Goal: Check status: Check status

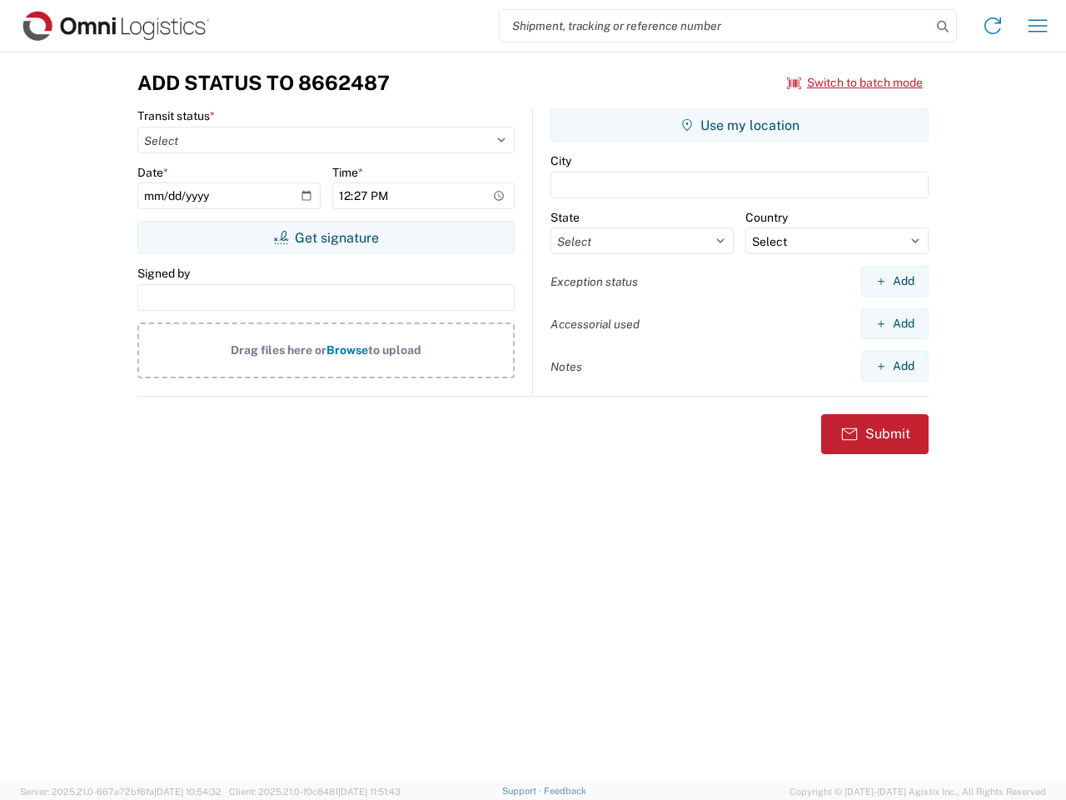
click at [716, 26] on input "search" at bounding box center [716, 26] width 432 height 32
click at [943, 27] on icon at bounding box center [942, 26] width 23 height 23
click at [993, 26] on icon at bounding box center [993, 25] width 27 height 27
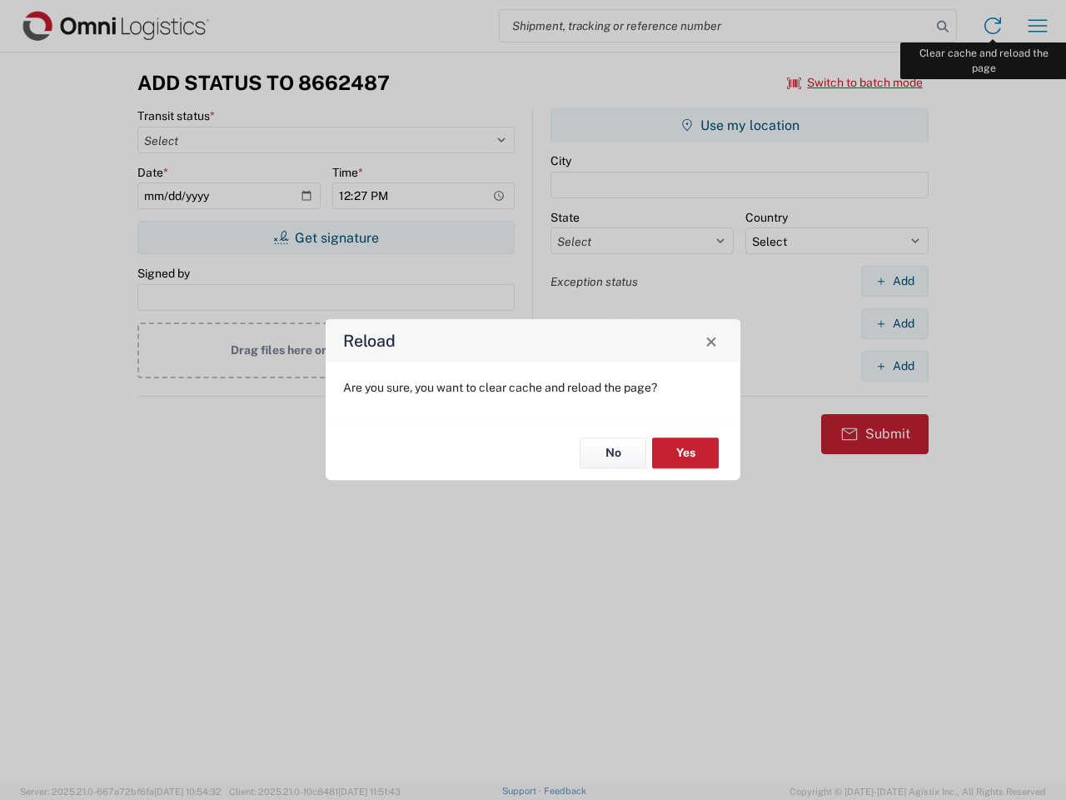
click at [1038, 26] on div "Reload Are you sure, you want to clear cache and reload the page? No Yes" at bounding box center [533, 400] width 1066 height 800
click at [856, 82] on div "Reload Are you sure, you want to clear cache and reload the page? No Yes" at bounding box center [533, 400] width 1066 height 800
click at [326, 237] on div "Reload Are you sure, you want to clear cache and reload the page? No Yes" at bounding box center [533, 400] width 1066 height 800
click at [740, 125] on div "Reload Are you sure, you want to clear cache and reload the page? No Yes" at bounding box center [533, 400] width 1066 height 800
click at [895, 281] on div "Reload Are you sure, you want to clear cache and reload the page? No Yes" at bounding box center [533, 400] width 1066 height 800
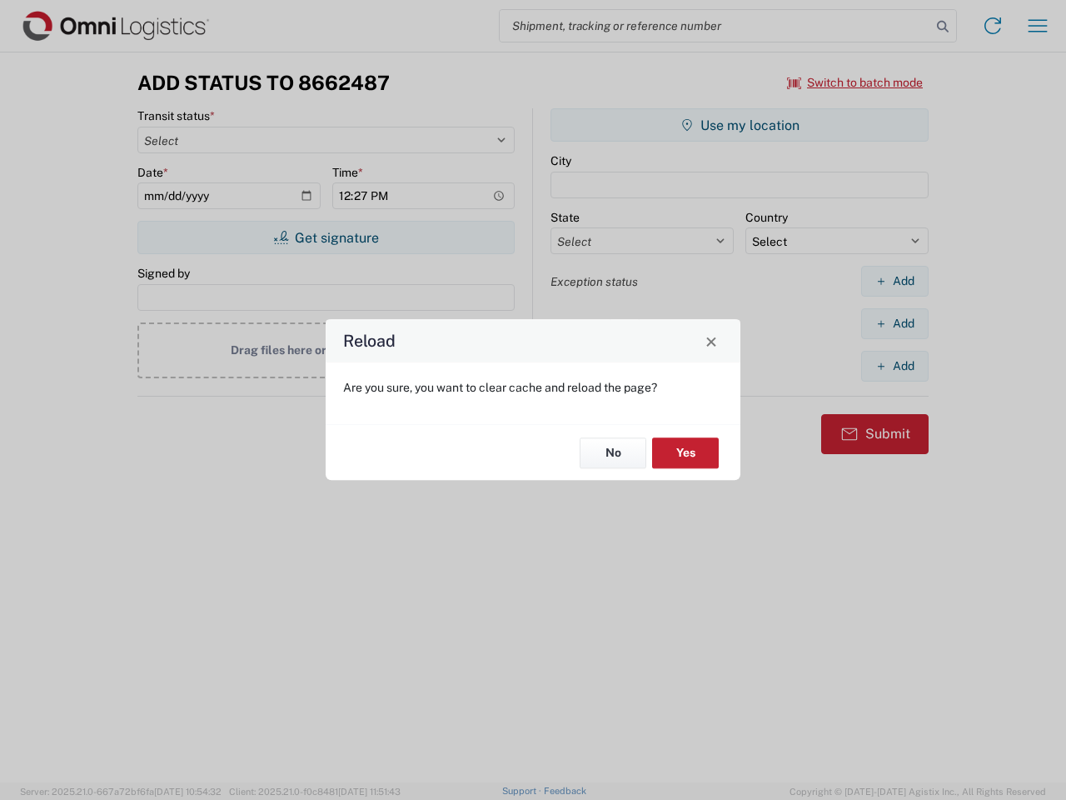
click at [895, 323] on div "Reload Are you sure, you want to clear cache and reload the page? No Yes" at bounding box center [533, 400] width 1066 height 800
click at [895, 366] on div "Reload Are you sure, you want to clear cache and reload the page? No Yes" at bounding box center [533, 400] width 1066 height 800
